Goal: Task Accomplishment & Management: Use online tool/utility

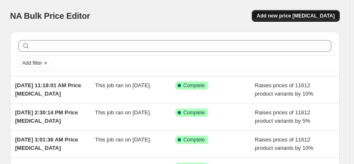
click at [316, 15] on span "Add new price [MEDICAL_DATA]" at bounding box center [296, 16] width 78 height 7
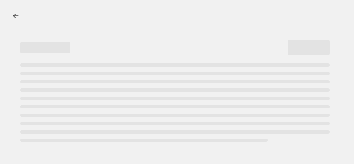
select select "percentage"
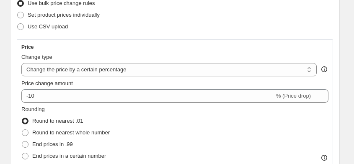
scroll to position [119, 0]
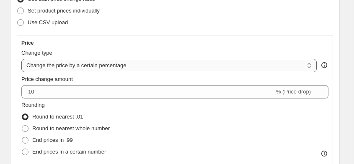
click at [313, 66] on select "Change the price to a certain amount Change the price by a certain amount Chang…" at bounding box center [168, 65] width 295 height 13
click at [313, 67] on select "Change the price to a certain amount Change the price by a certain amount Chang…" at bounding box center [168, 65] width 295 height 13
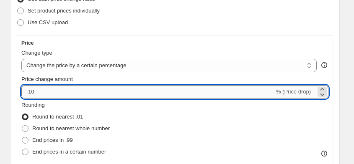
click at [39, 91] on input "-10" at bounding box center [147, 91] width 253 height 13
type input "-1"
click at [41, 90] on input "Price change amount" at bounding box center [162, 91] width 282 height 13
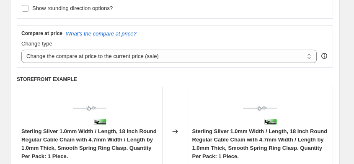
scroll to position [282, 0]
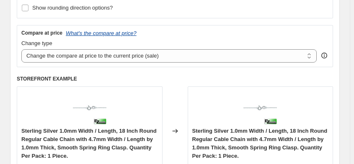
type input "5"
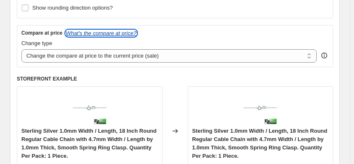
click at [104, 33] on icon "What's the compare at price?" at bounding box center [101, 33] width 71 height 6
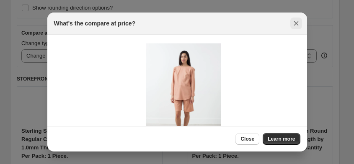
click at [296, 22] on icon "Close" at bounding box center [296, 23] width 8 height 8
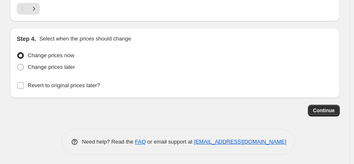
scroll to position [1035, 0]
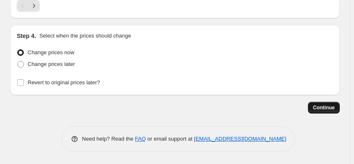
click at [329, 108] on span "Continue" at bounding box center [324, 108] width 22 height 7
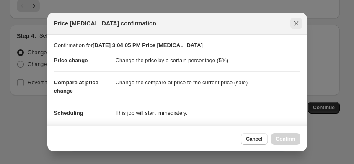
click at [296, 23] on icon "Close" at bounding box center [295, 23] width 5 height 5
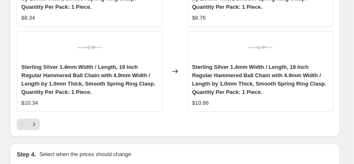
scroll to position [1035, 0]
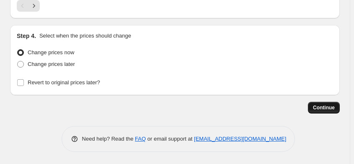
click at [323, 108] on span "Continue" at bounding box center [324, 108] width 22 height 7
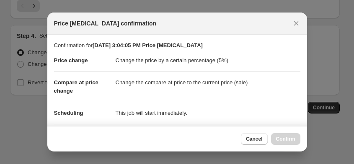
click at [287, 140] on div "Cancel Confirm" at bounding box center [270, 139] width 59 height 12
click at [285, 138] on div "Cancel Confirm" at bounding box center [270, 139] width 59 height 12
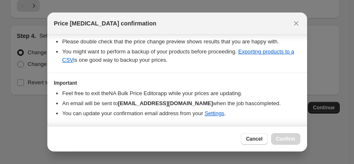
scroll to position [182, 0]
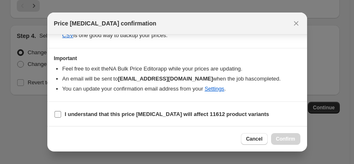
click at [57, 114] on input "I understand that this price [MEDICAL_DATA] will affect 11612 product variants" at bounding box center [57, 114] width 7 height 7
checkbox input "true"
click at [284, 140] on span "Confirm" at bounding box center [285, 139] width 19 height 7
